Goal: Information Seeking & Learning: Learn about a topic

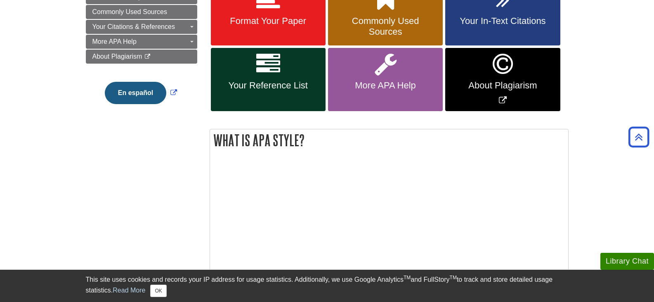
scroll to position [83, 0]
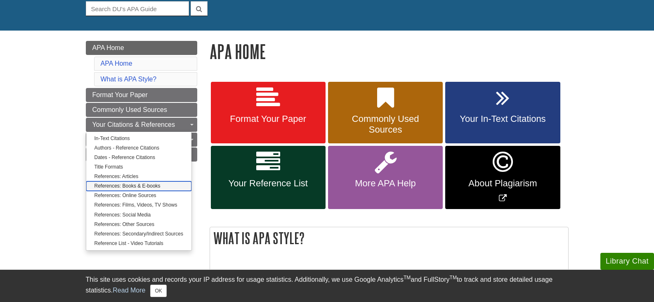
click at [151, 186] on link "References: Books & E-books" at bounding box center [138, 185] width 105 height 9
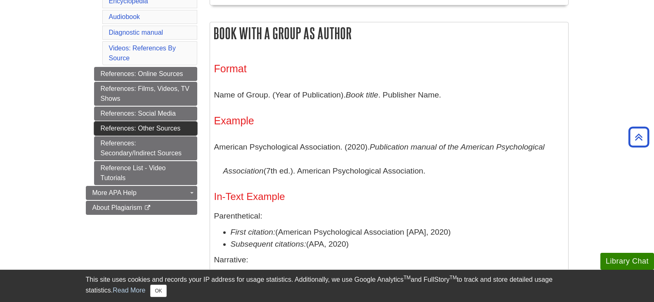
scroll to position [413, 0]
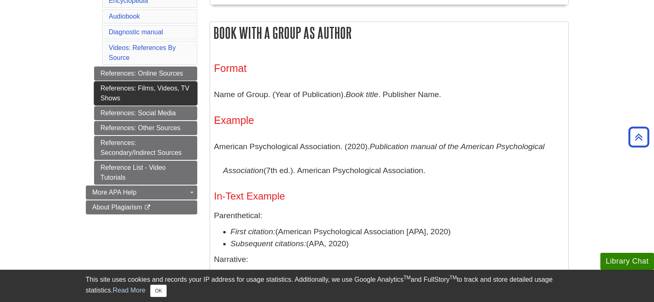
click at [182, 95] on link "References: Films, Videos, TV Shows" at bounding box center [145, 93] width 103 height 24
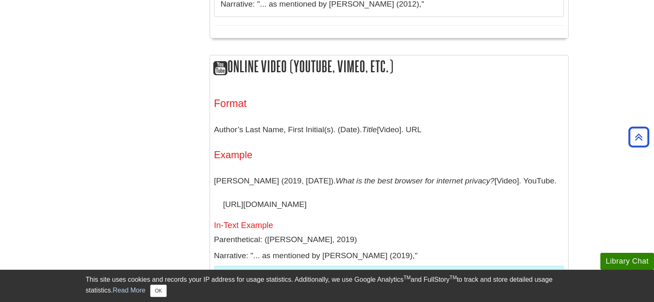
scroll to position [660, 0]
